Goal: Task Accomplishment & Management: Manage account settings

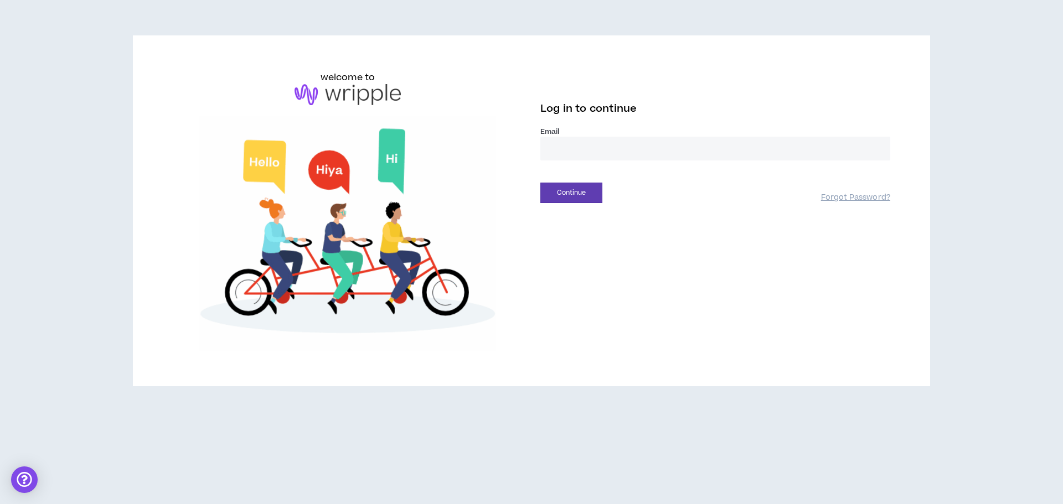
click at [587, 145] on input "email" at bounding box center [715, 149] width 350 height 24
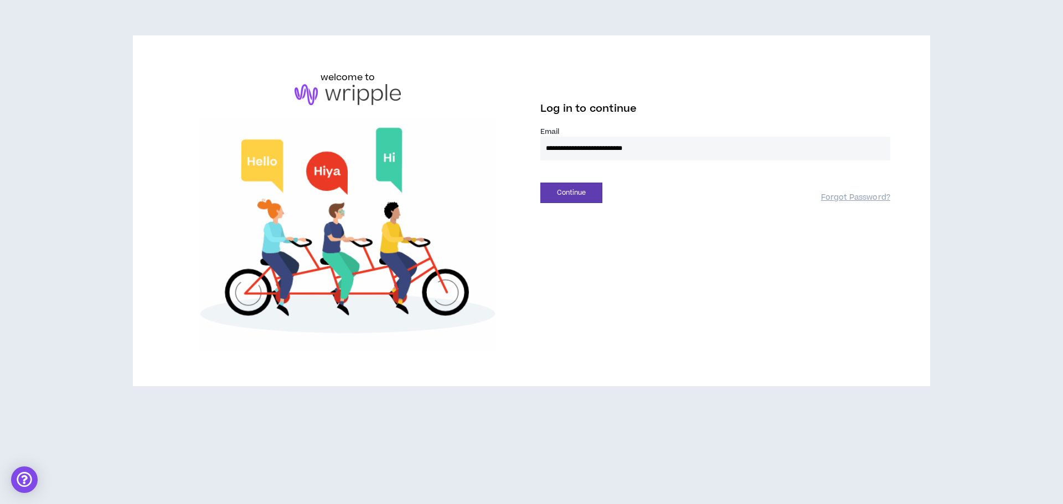
type input "**********"
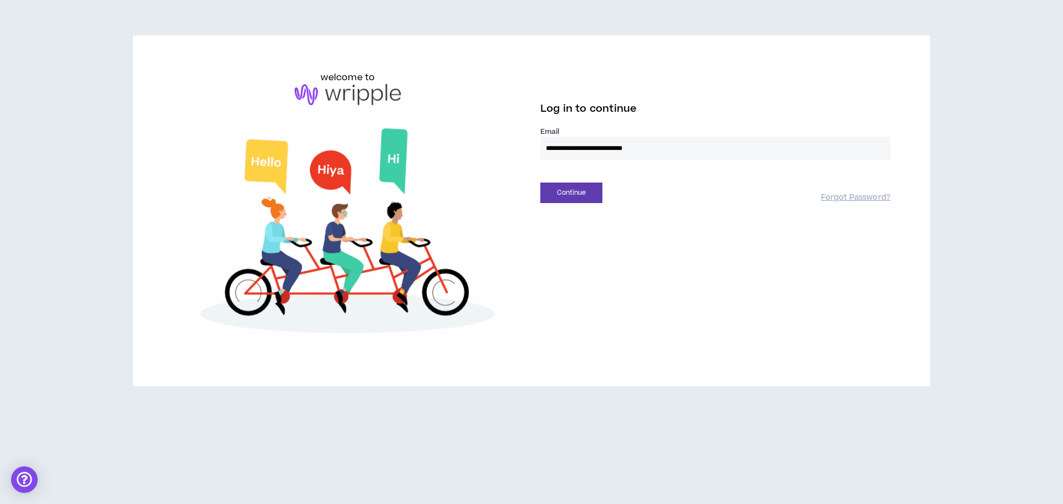
click at [540, 183] on button "Continue" at bounding box center [571, 193] width 62 height 20
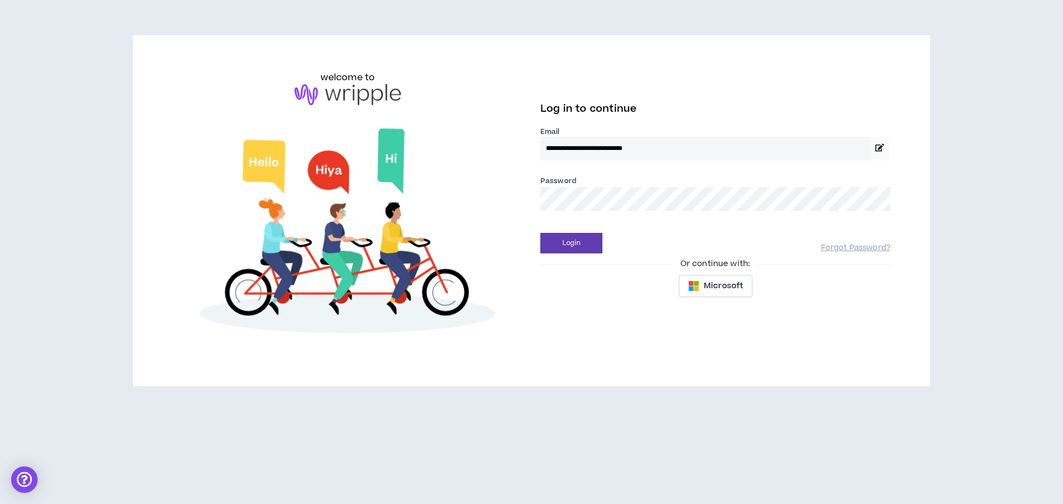
click at [540, 233] on button "Login" at bounding box center [571, 243] width 62 height 20
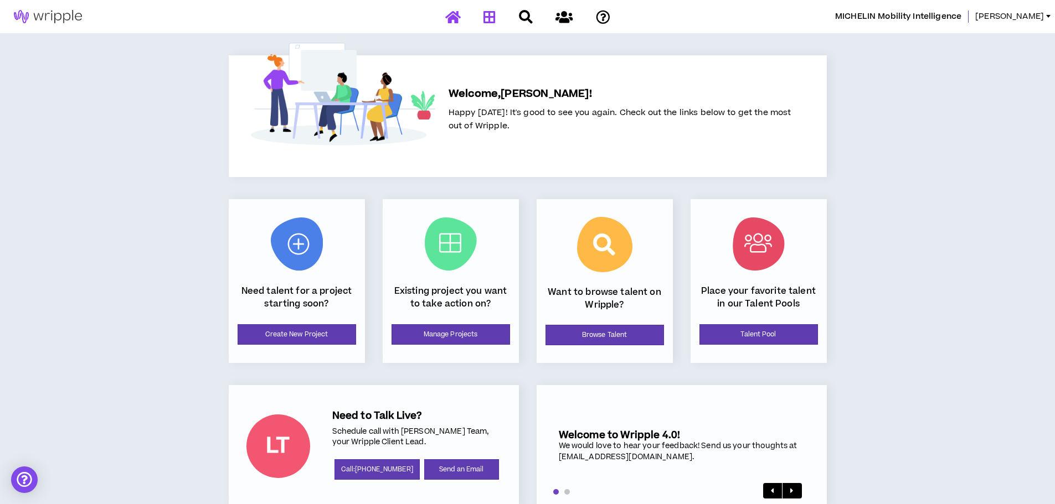
click at [499, 18] on div "Projects" at bounding box center [528, 16] width 194 height 19
click at [495, 16] on icon at bounding box center [489, 17] width 12 height 14
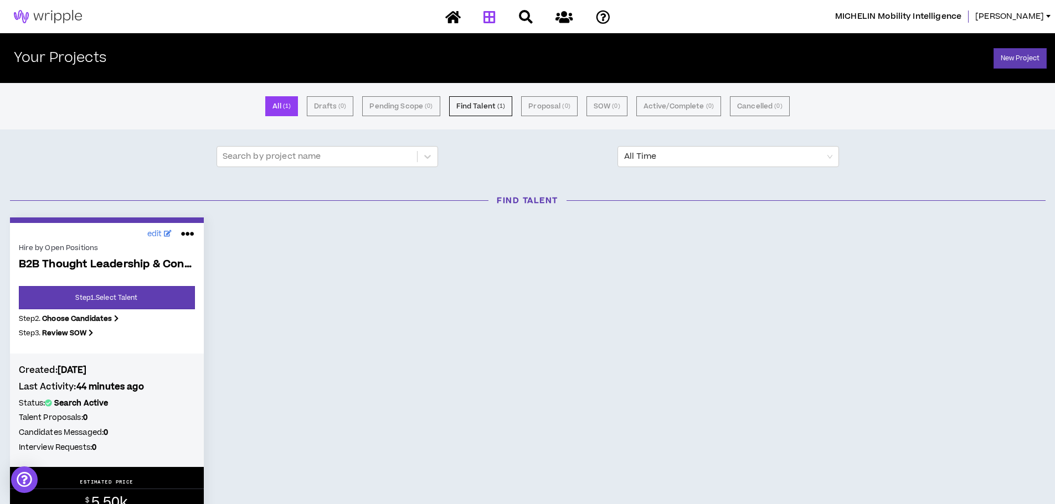
click at [71, 333] on b "Review SOW" at bounding box center [64, 333] width 44 height 10
click at [93, 331] on icon at bounding box center [91, 333] width 4 height 10
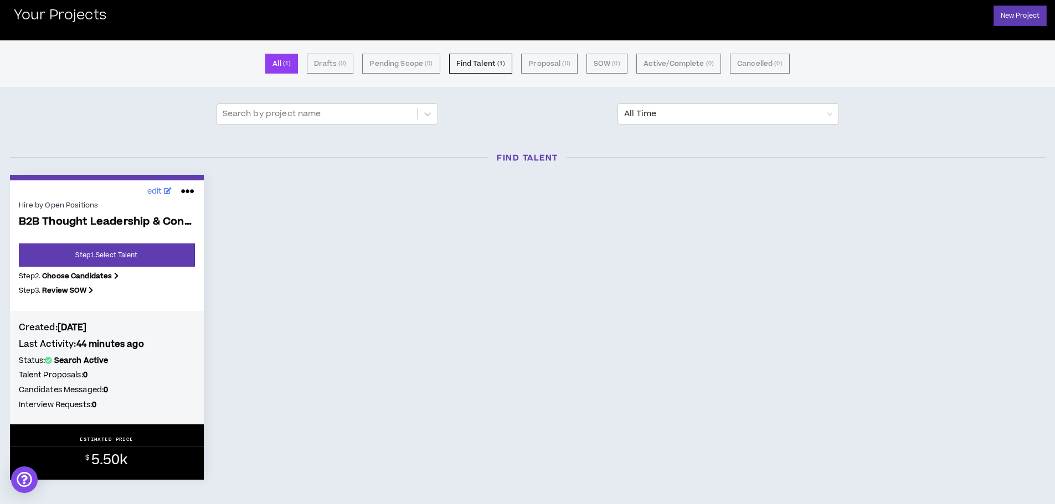
scroll to position [55, 0]
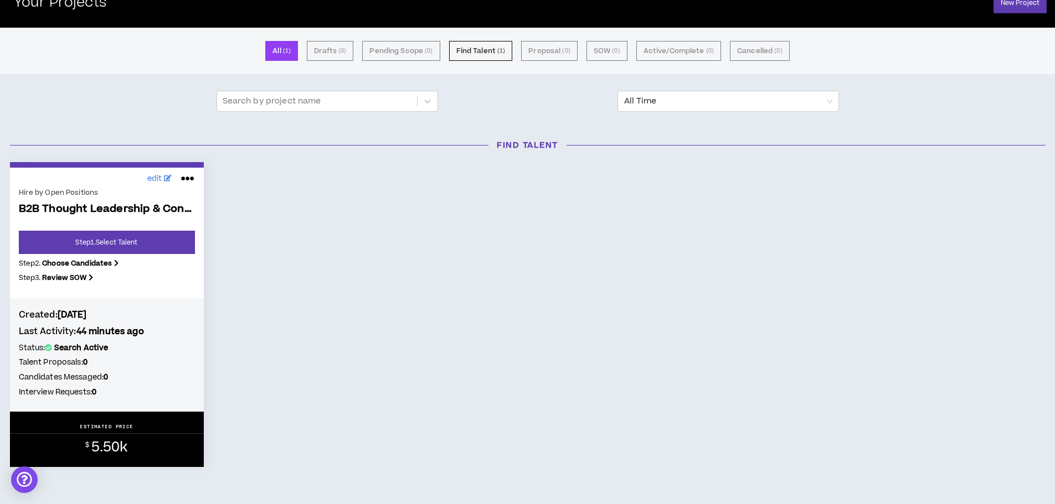
click at [37, 204] on span "B2B Thought Leadership & Content Creator" at bounding box center [107, 209] width 176 height 13
click at [158, 177] on span "edit" at bounding box center [155, 179] width 16 height 12
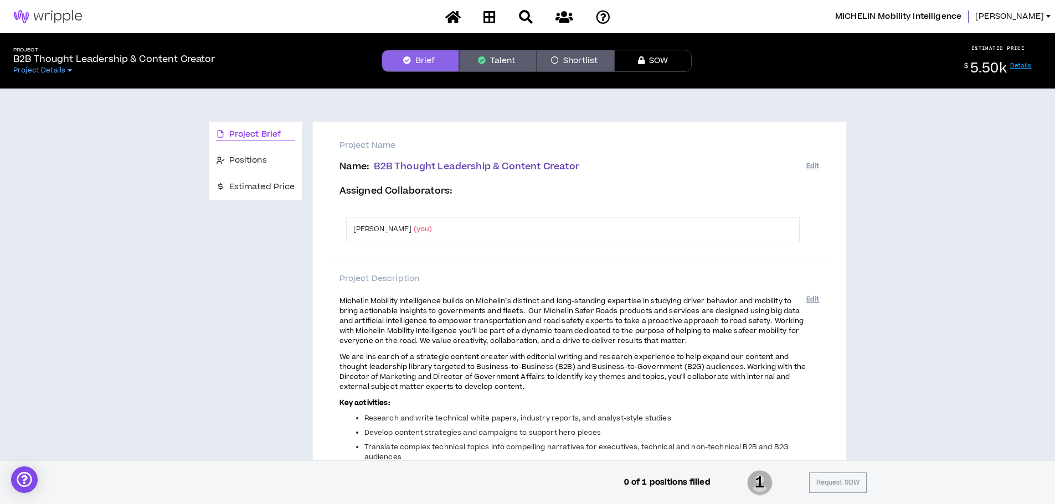
click at [747, 330] on span "Michelin Mobility Intelligence builds on Michelin’s distinct and long-standing …" at bounding box center [571, 321] width 464 height 50
click at [807, 295] on button "Edit" at bounding box center [812, 300] width 13 height 18
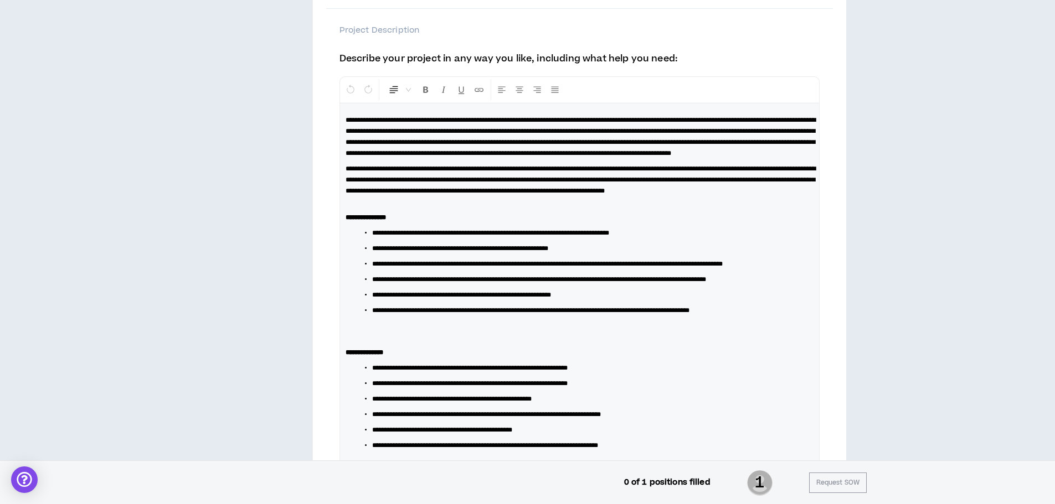
scroll to position [266, 0]
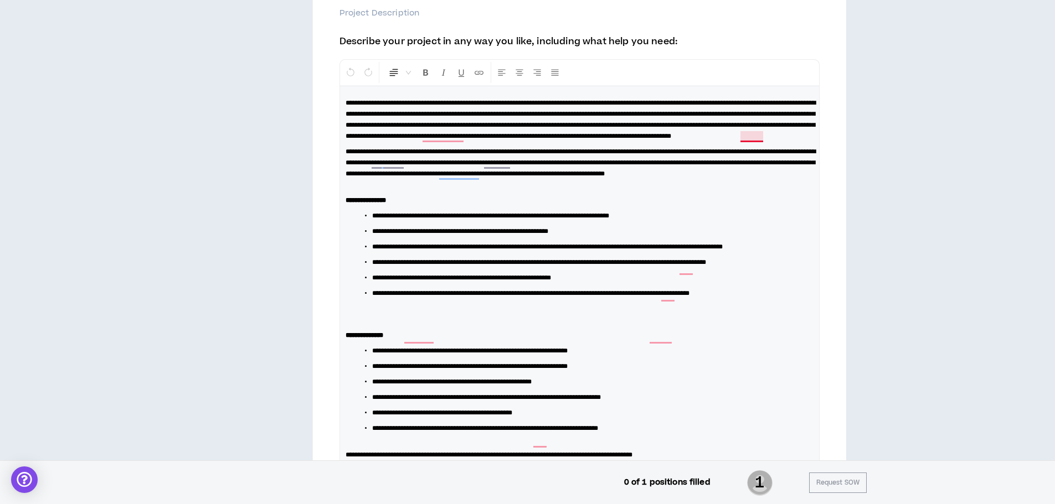
click at [754, 138] on span "**********" at bounding box center [581, 120] width 470 height 40
click at [379, 162] on span "**********" at bounding box center [581, 162] width 470 height 29
click at [385, 161] on span "**********" at bounding box center [581, 162] width 470 height 29
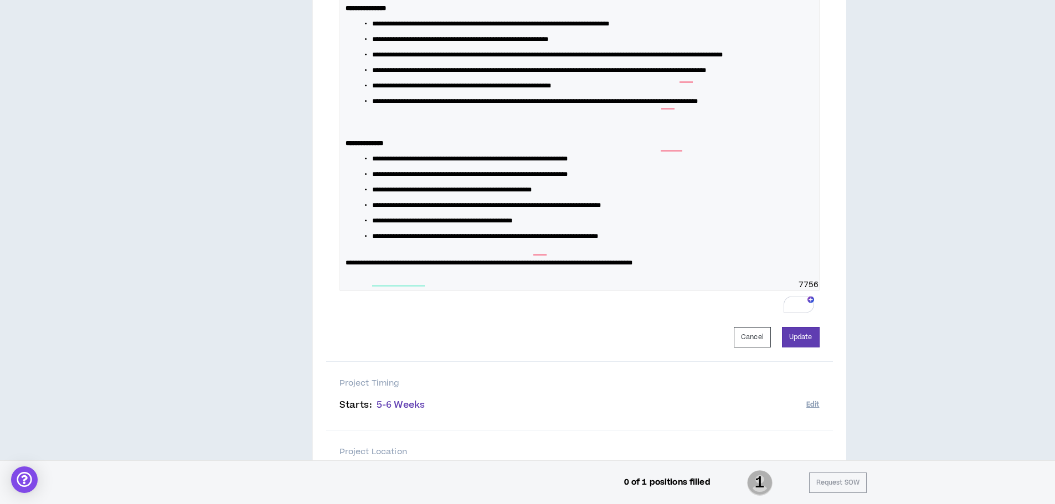
scroll to position [543, 0]
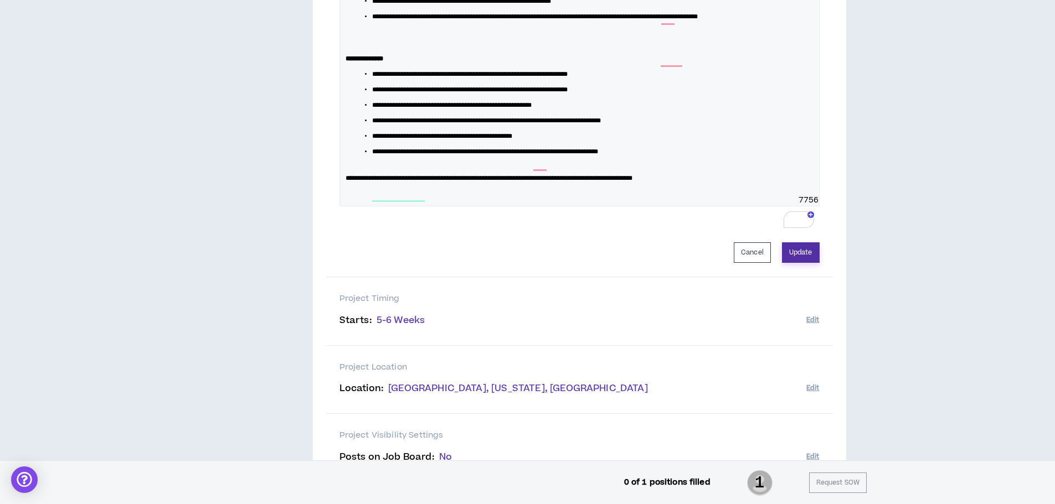
click at [802, 263] on button "Update" at bounding box center [801, 253] width 38 height 20
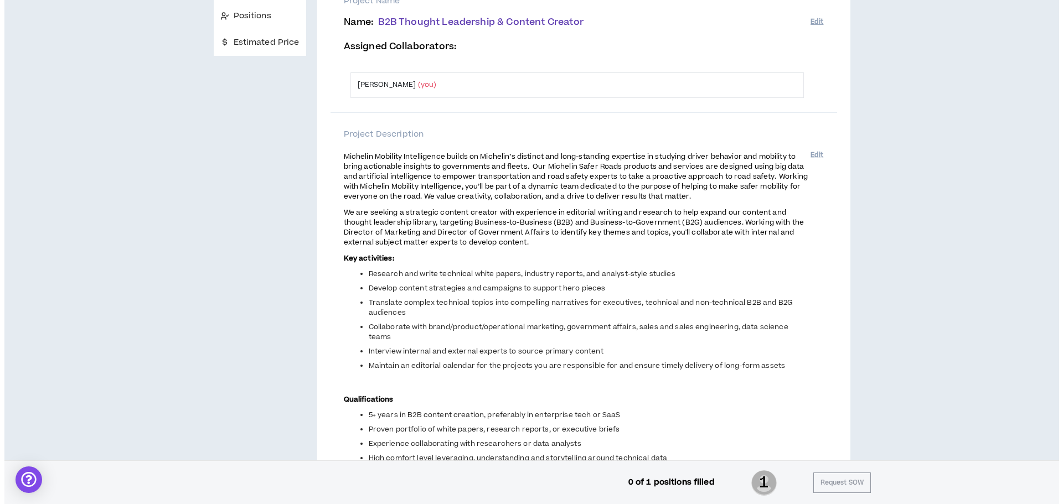
scroll to position [0, 0]
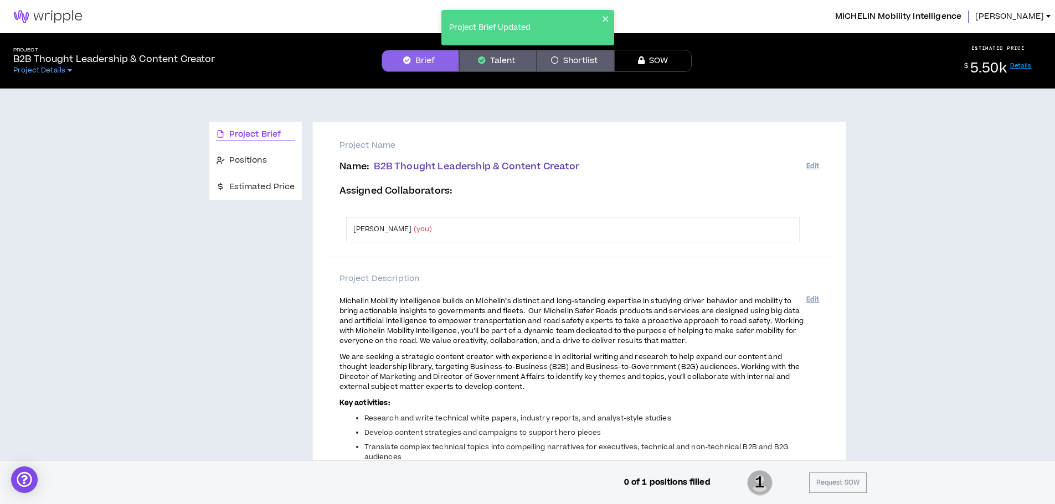
click at [1034, 16] on span "[PERSON_NAME]" at bounding box center [1009, 17] width 69 height 12
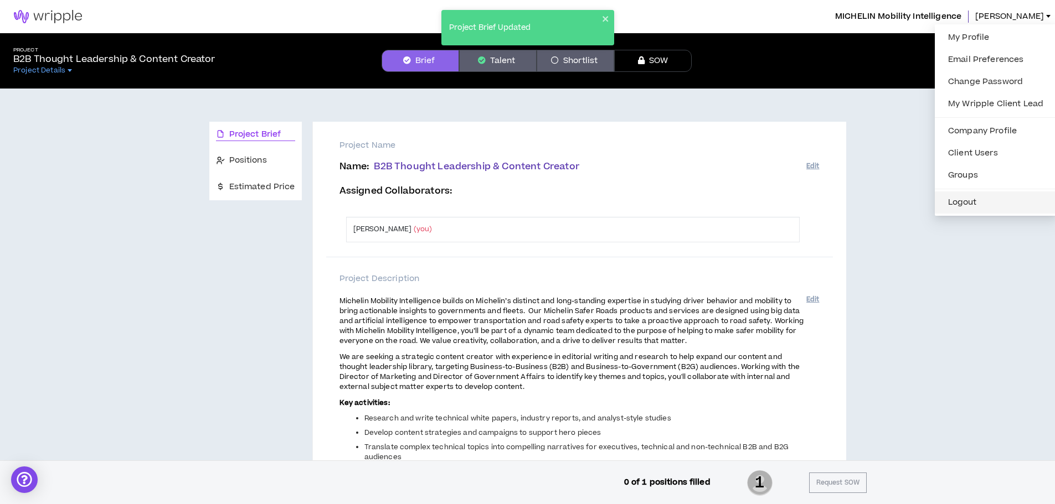
drag, startPoint x: 957, startPoint y: 207, endPoint x: 950, endPoint y: 194, distance: 14.4
click at [958, 207] on button "Logout" at bounding box center [995, 202] width 109 height 17
